Goal: Task Accomplishment & Management: Use online tool/utility

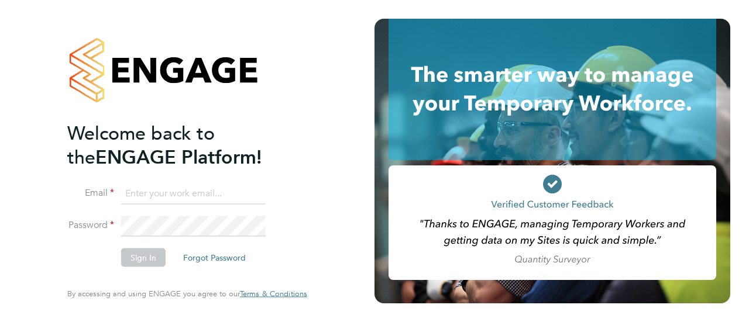
click at [201, 201] on input at bounding box center [193, 193] width 145 height 21
type input "[EMAIL_ADDRESS][PERSON_NAME][DOMAIN_NAME]"
click at [154, 266] on button "Sign In" at bounding box center [143, 258] width 44 height 19
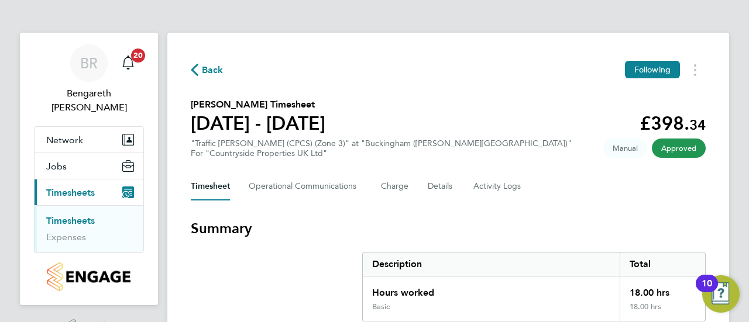
click at [53, 215] on link "Timesheets" at bounding box center [70, 220] width 49 height 11
